Goal: Find specific page/section: Find specific page/section

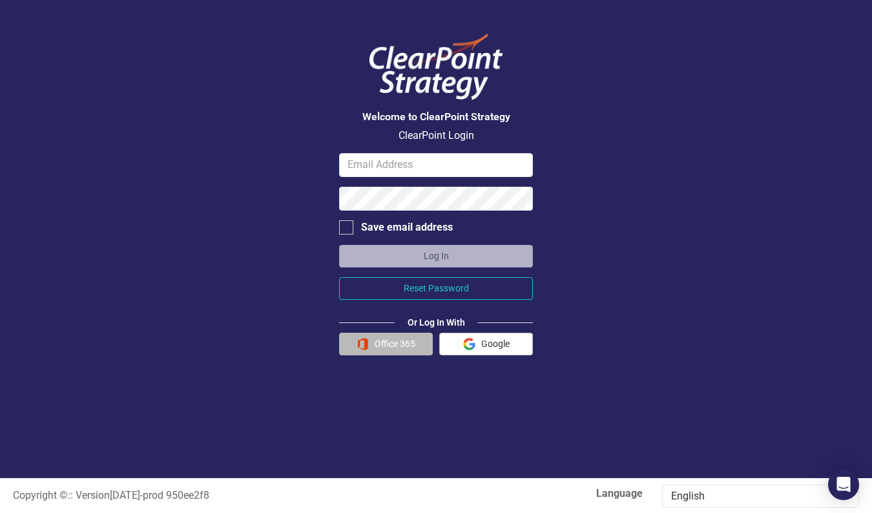
click at [380, 341] on button "Office 365" at bounding box center [386, 344] width 94 height 23
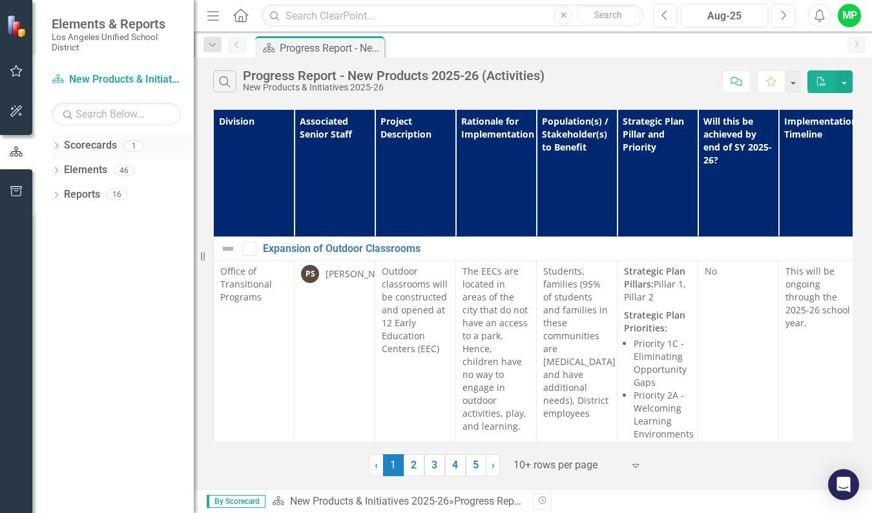
click at [87, 143] on link "Scorecards" at bounding box center [90, 145] width 53 height 15
click at [129, 143] on div "1" at bounding box center [133, 145] width 21 height 11
click at [56, 144] on icon at bounding box center [56, 146] width 3 height 6
click at [94, 169] on link "New Products & Initiatives 2025-26" at bounding box center [132, 170] width 123 height 15
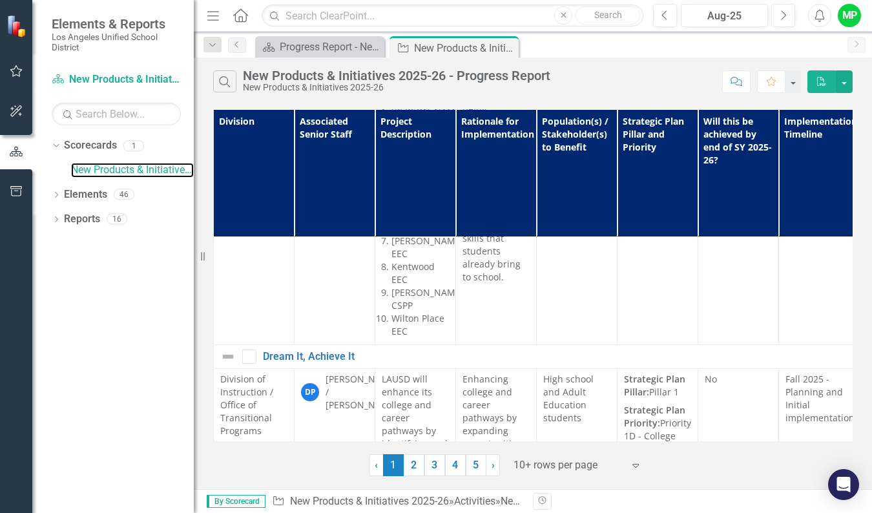
scroll to position [500, 0]
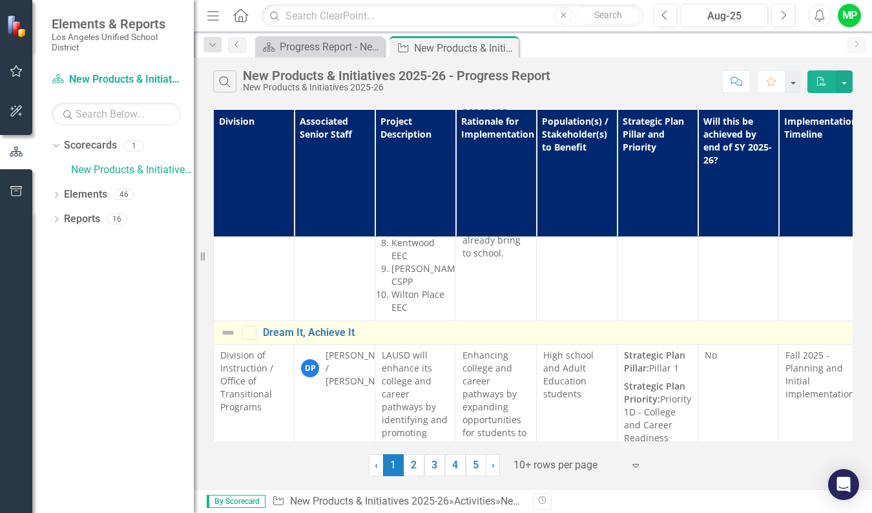
click at [251, 325] on div at bounding box center [249, 332] width 14 height 14
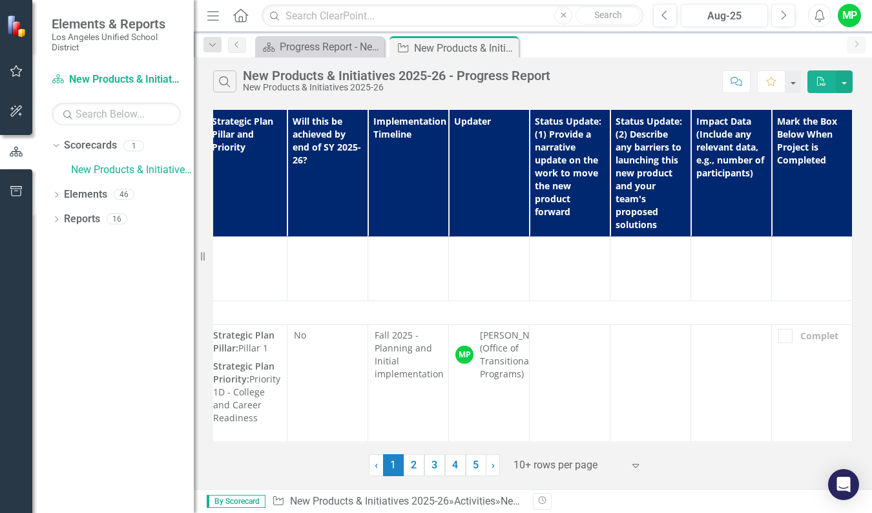
scroll to position [520, 420]
click at [778, 329] on div at bounding box center [785, 336] width 14 height 14
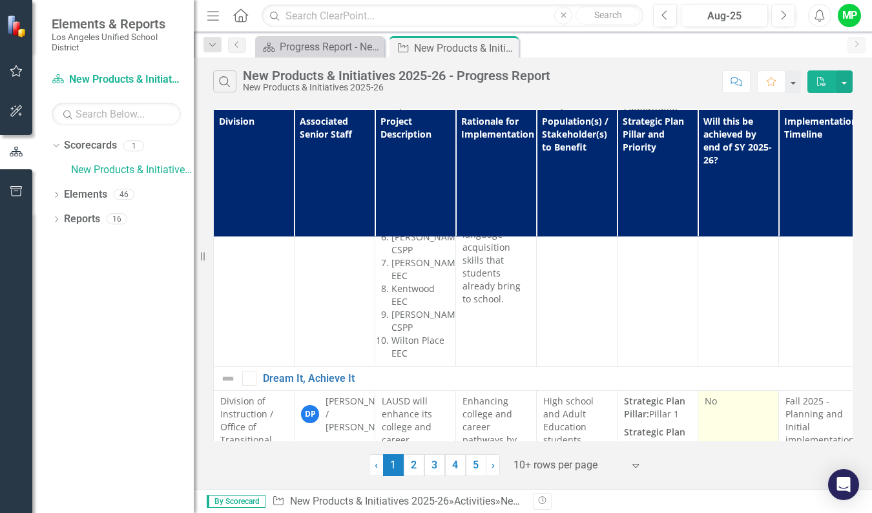
scroll to position [451, 0]
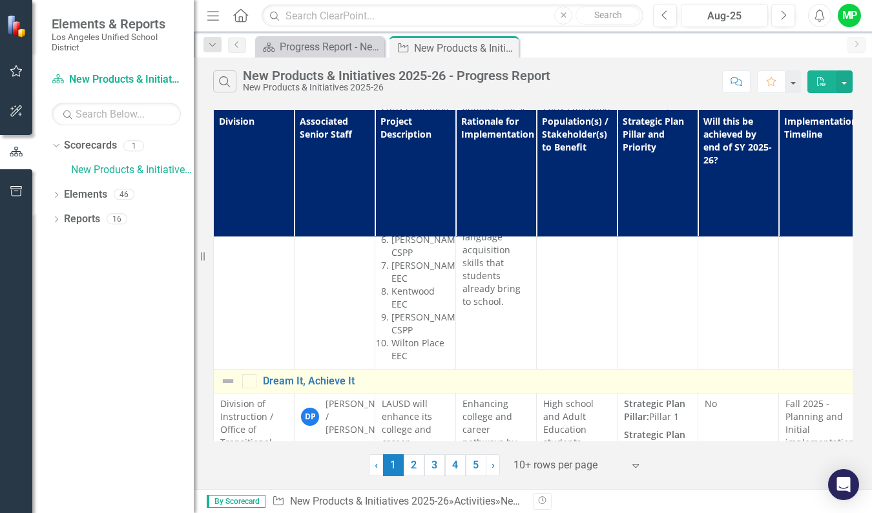
click at [227, 373] on img at bounding box center [227, 380] width 15 height 15
click at [247, 374] on div at bounding box center [249, 381] width 14 height 14
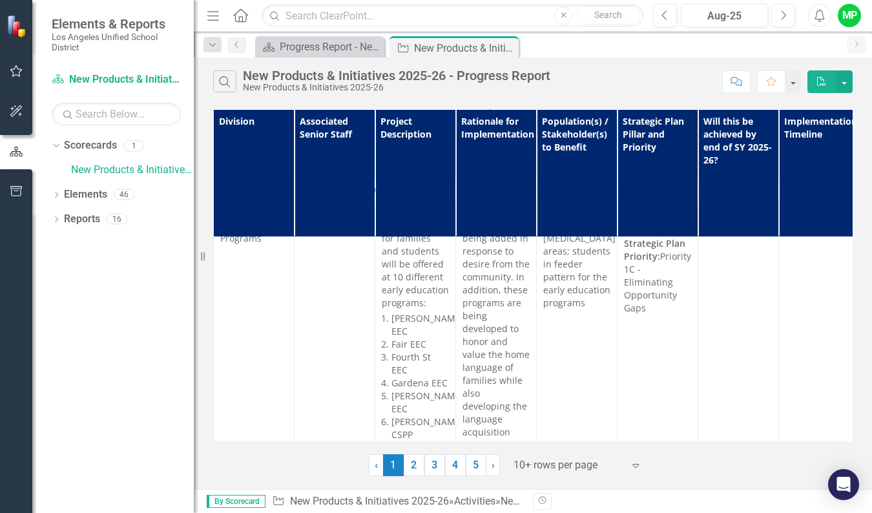
scroll to position [242, 0]
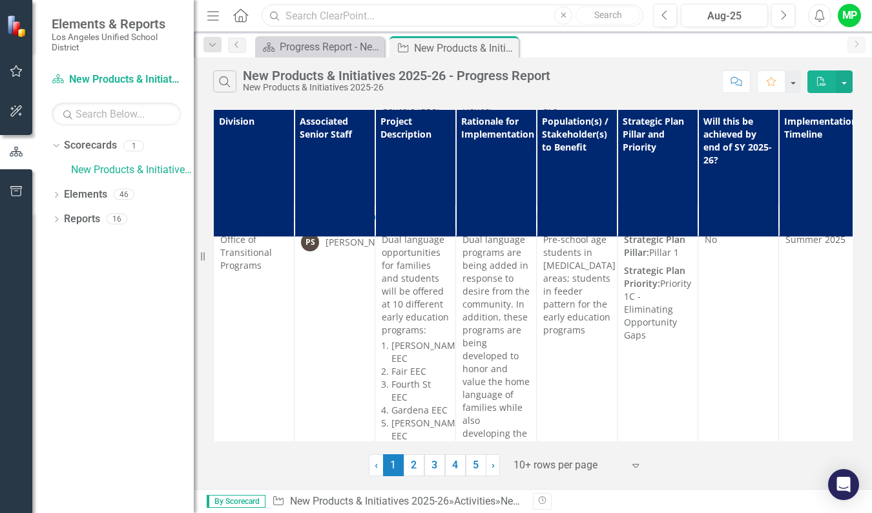
click at [455, 21] on input "text" at bounding box center [453, 16] width 382 height 23
type input "F"
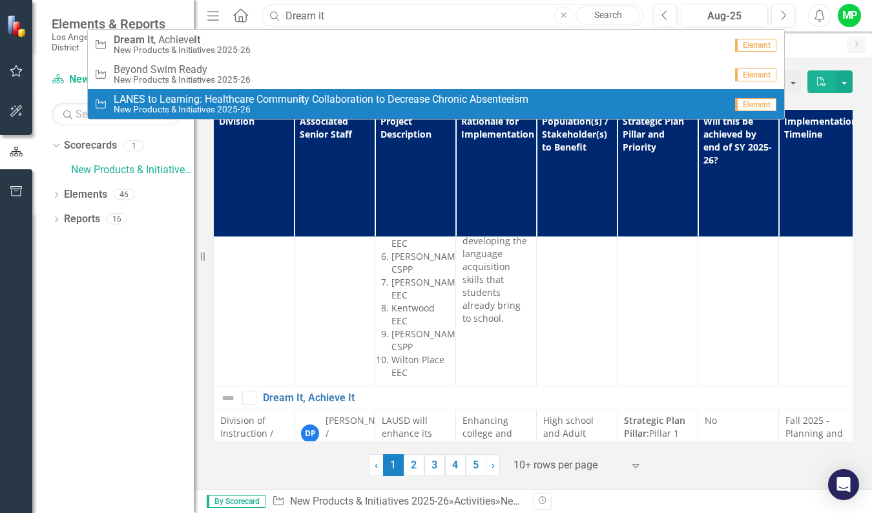
scroll to position [443, 0]
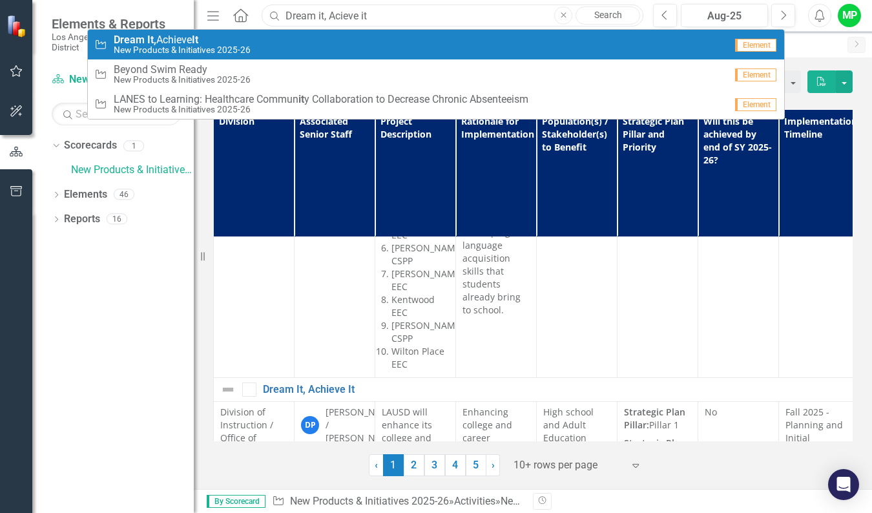
type input "Dream it, Acieve it"
click at [157, 46] on small "New Products & Initiatives 2025-26" at bounding box center [182, 50] width 137 height 10
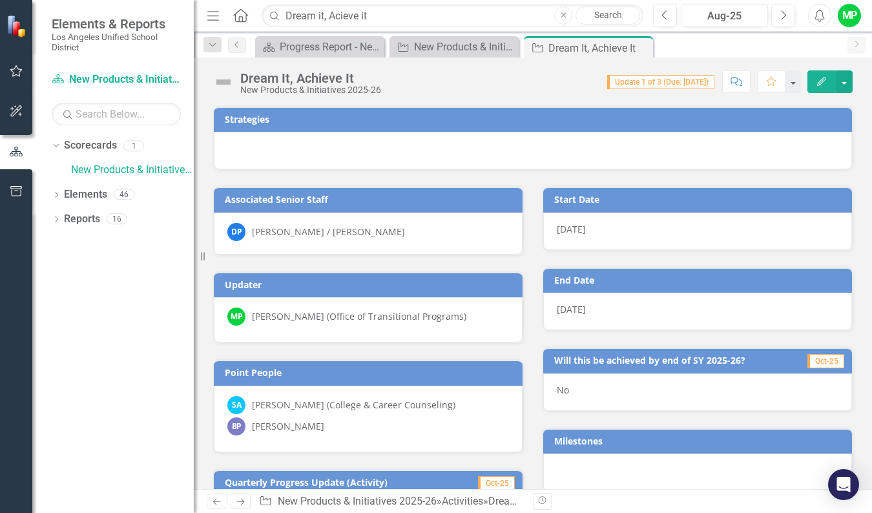
click at [625, 83] on span "Update 1 of 3 (Due: [DATE])" at bounding box center [660, 82] width 107 height 14
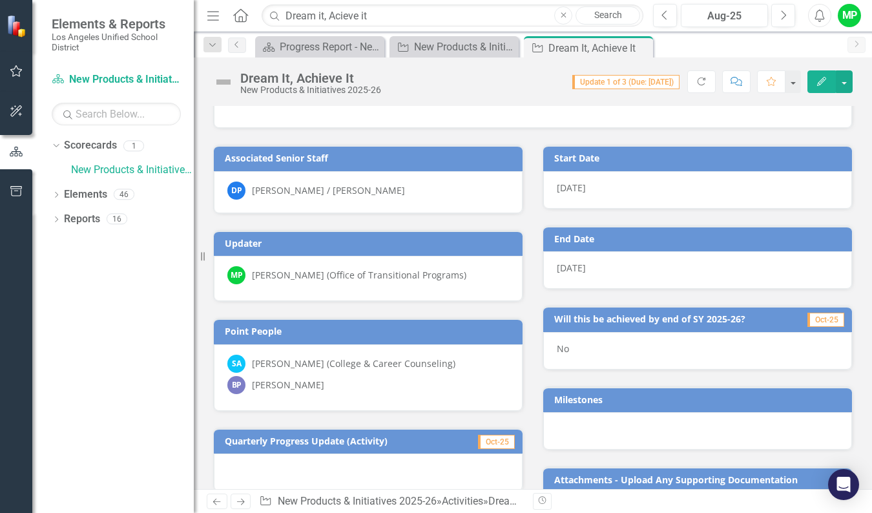
scroll to position [111, 0]
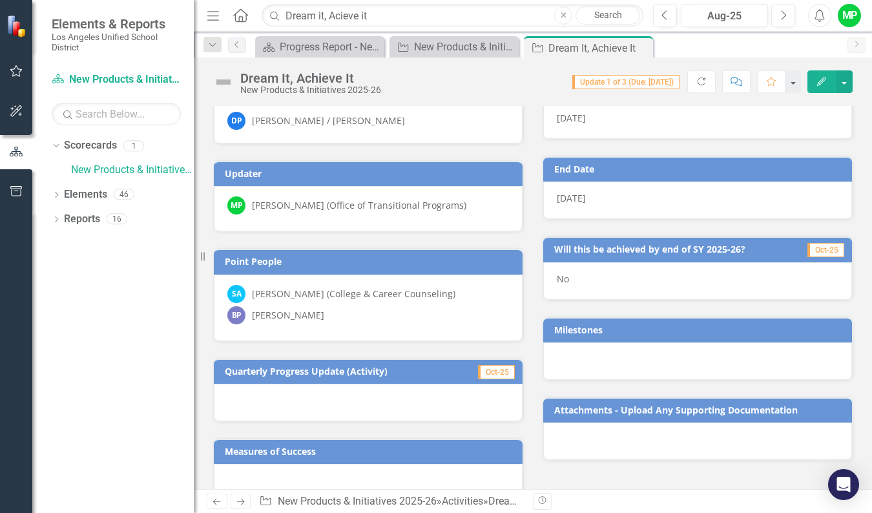
click at [495, 373] on span "Oct-25" at bounding box center [496, 372] width 37 height 14
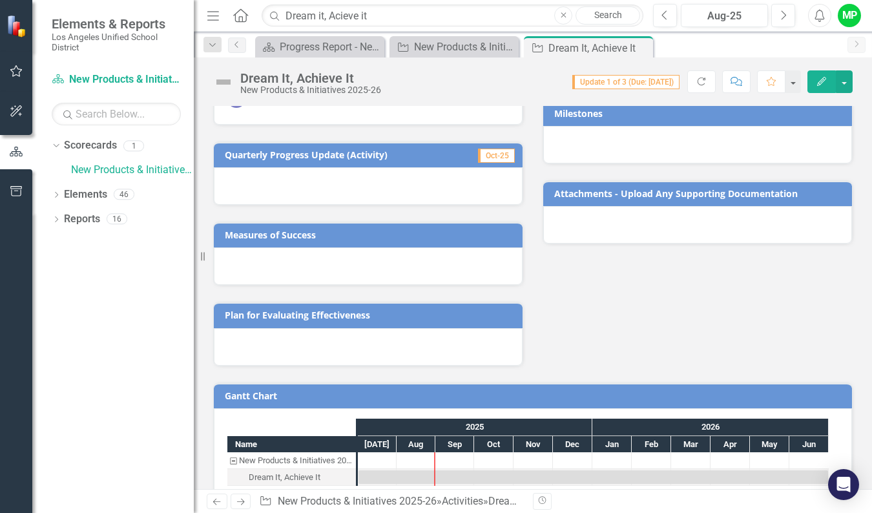
scroll to position [351, 0]
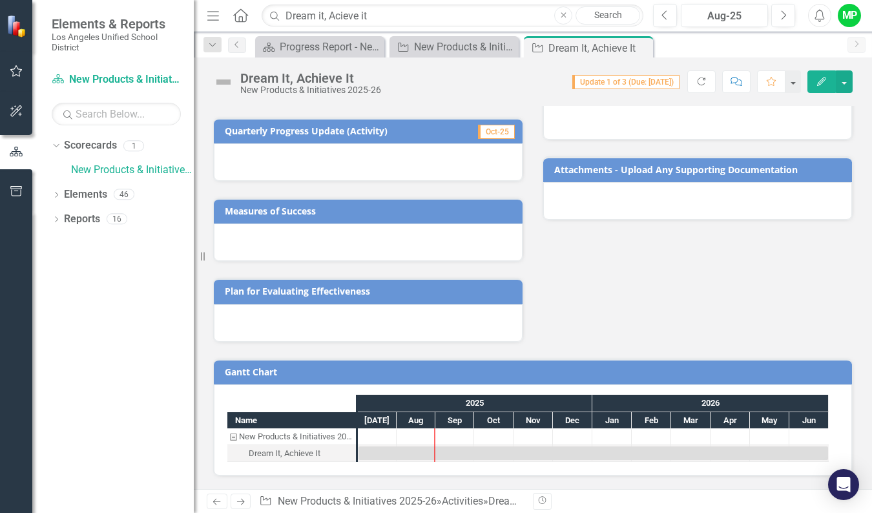
click at [456, 437] on div at bounding box center [454, 436] width 39 height 16
